Goal: Task Accomplishment & Management: Manage account settings

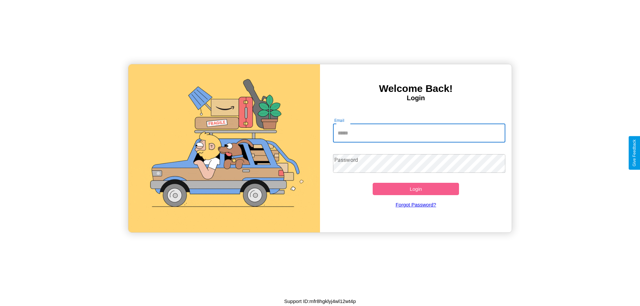
click at [419, 133] on input "Email" at bounding box center [419, 133] width 173 height 19
type input "**********"
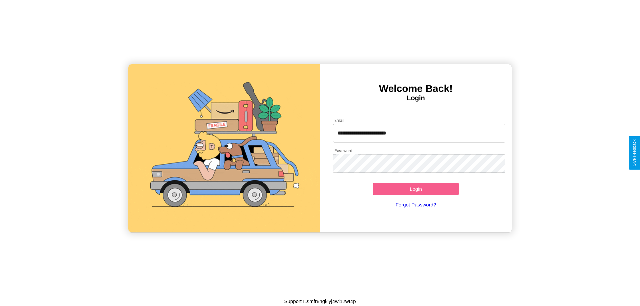
click at [415, 189] on button "Login" at bounding box center [415, 189] width 86 height 12
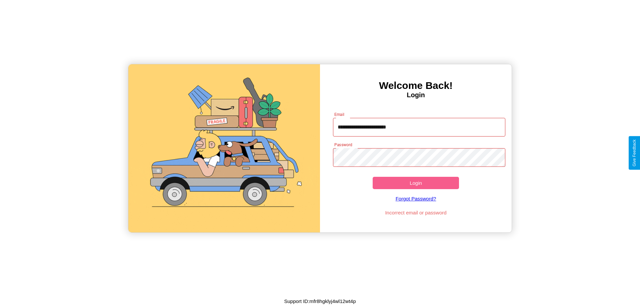
click at [415, 183] on button "Login" at bounding box center [415, 183] width 86 height 12
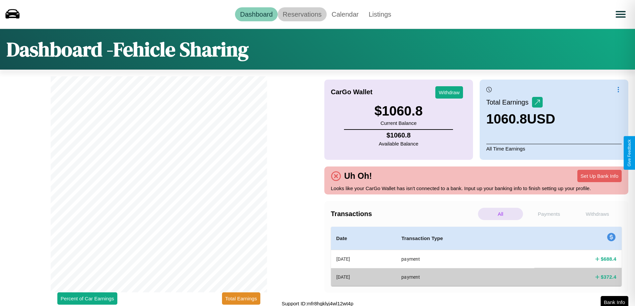
click at [302, 14] on link "Reservations" at bounding box center [302, 14] width 49 height 14
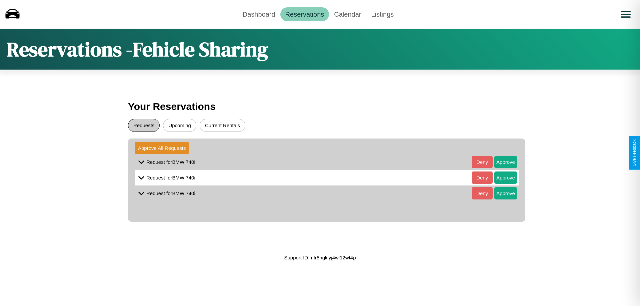
click at [144, 125] on button "Requests" at bounding box center [144, 125] width 32 height 13
click at [500, 162] on button "Approve" at bounding box center [505, 162] width 23 height 12
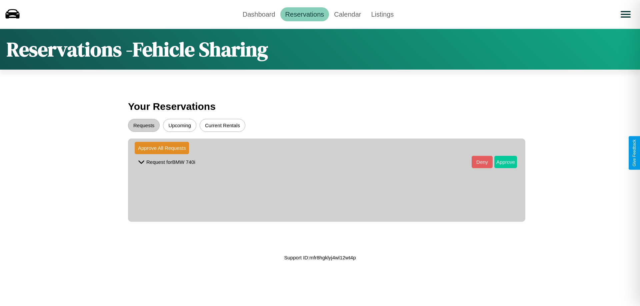
click at [500, 162] on button "Approve" at bounding box center [505, 162] width 23 height 12
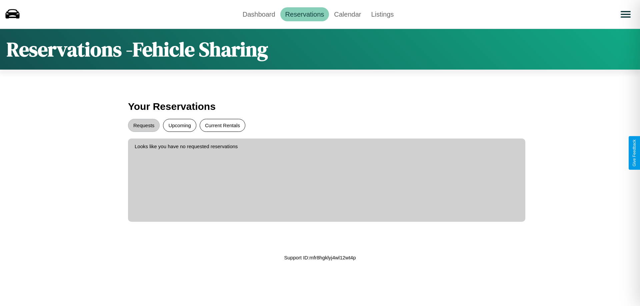
click at [222, 125] on button "Current Rentals" at bounding box center [223, 125] width 46 height 13
